Goal: Task Accomplishment & Management: Use online tool/utility

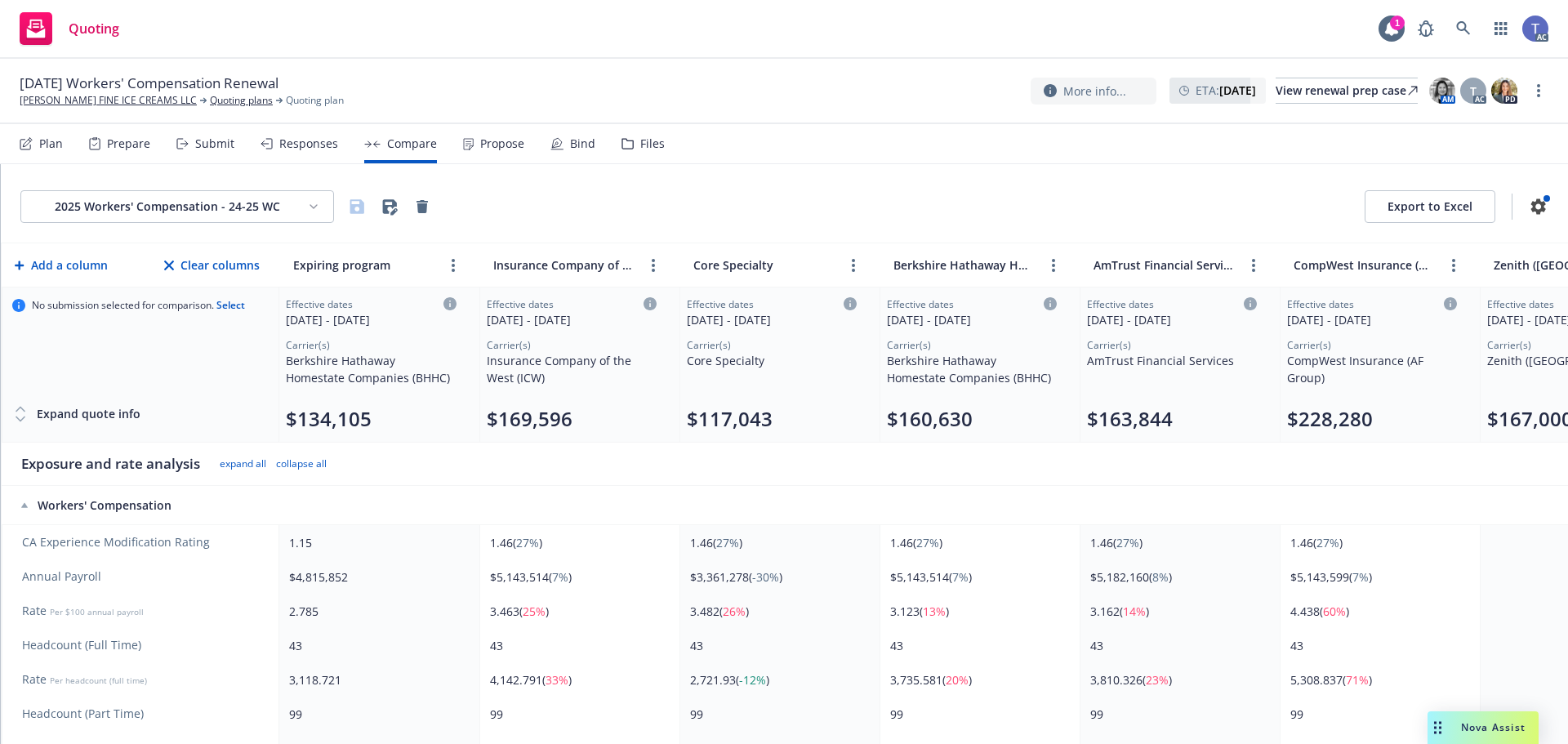
scroll to position [0, 926]
